Goal: Task Accomplishment & Management: Use online tool/utility

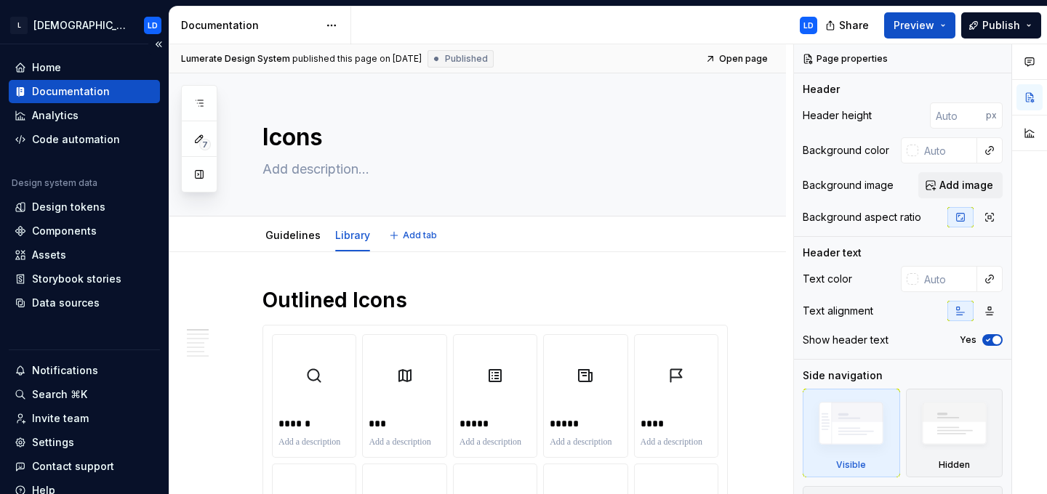
type textarea "*"
click at [72, 302] on div "Data sources" at bounding box center [66, 303] width 68 height 15
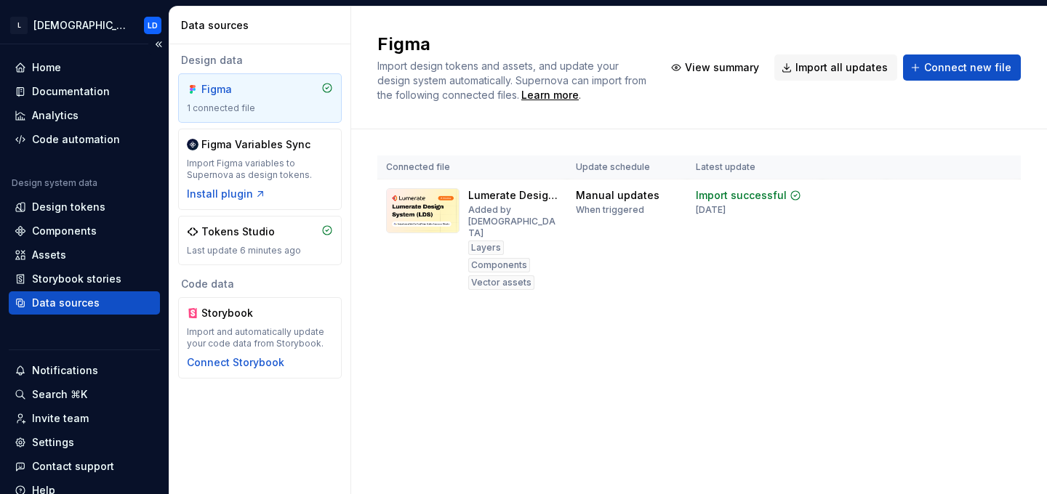
click at [71, 299] on div "Data sources" at bounding box center [66, 303] width 68 height 15
click at [60, 145] on div "Code automation" at bounding box center [76, 139] width 88 height 15
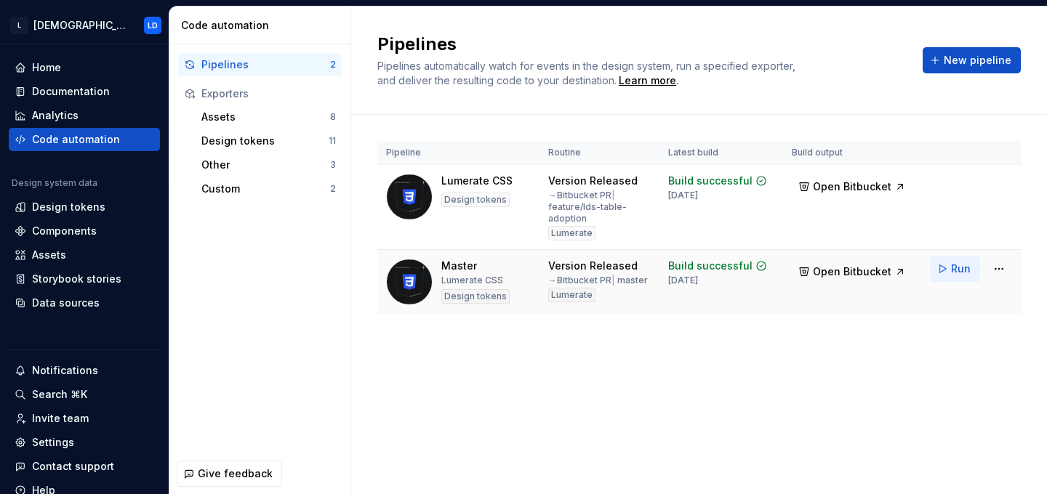
click at [948, 267] on button "Run" at bounding box center [955, 269] width 50 height 26
click at [876, 275] on span "Open Bitbucket" at bounding box center [852, 272] width 78 height 15
